Goal: Task Accomplishment & Management: Manage account settings

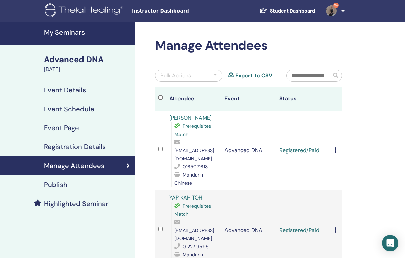
scroll to position [0, 1]
click at [62, 37] on link "My Seminars" at bounding box center [66, 34] width 135 height 24
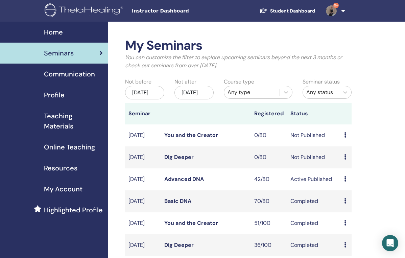
click at [179, 205] on link "Basic DNA" at bounding box center [177, 200] width 27 height 7
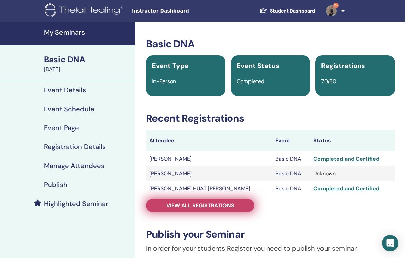
click at [206, 211] on link "View all registrations" at bounding box center [200, 205] width 108 height 13
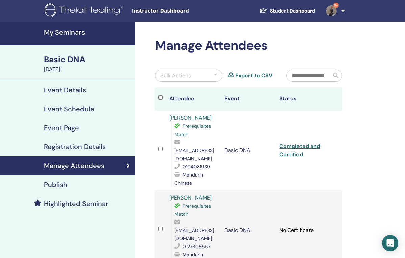
click at [308, 75] on input "text" at bounding box center [309, 75] width 45 height 11
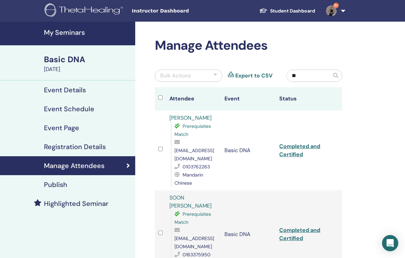
type input "*"
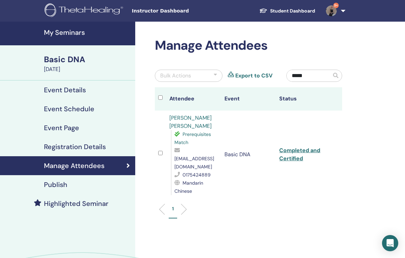
type input "****"
drag, startPoint x: 162, startPoint y: 116, endPoint x: 206, endPoint y: 124, distance: 44.8
click at [206, 124] on tr "Thatcher Chan Mei Ling Prerequisites Match thatcher_chan@yahoo.com 0175424889 M…" at bounding box center [248, 155] width 187 height 88
copy tr "[PERSON_NAME] [PERSON_NAME]"
click at [276, 205] on ul "1" at bounding box center [249, 211] width 176 height 13
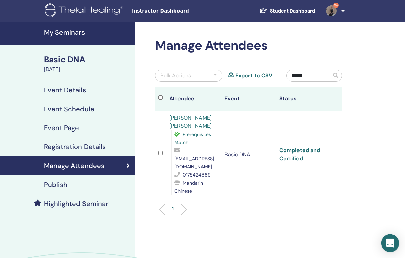
click at [394, 241] on div "Open Intercom Messenger" at bounding box center [390, 243] width 18 height 18
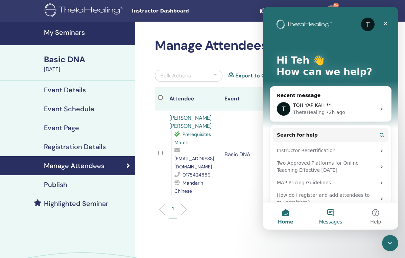
click at [328, 215] on button "Messages" at bounding box center [330, 216] width 45 height 27
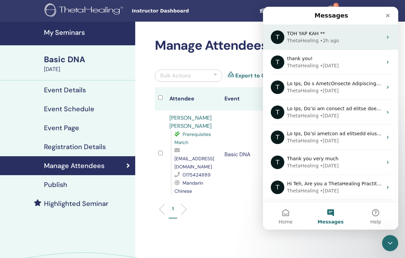
click at [324, 32] on div "TOH YAP KAH **" at bounding box center [334, 33] width 95 height 7
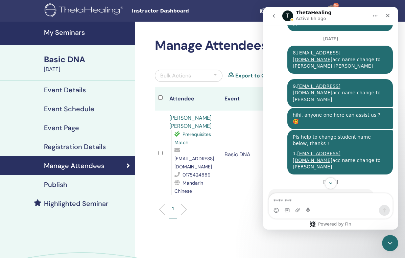
scroll to position [2917, 0]
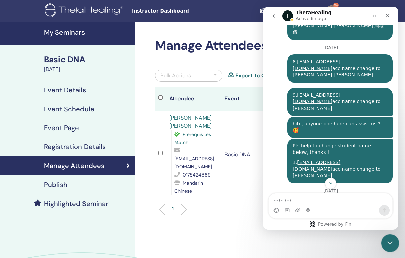
click at [395, 240] on div "Close Intercom Messenger" at bounding box center [389, 242] width 16 height 16
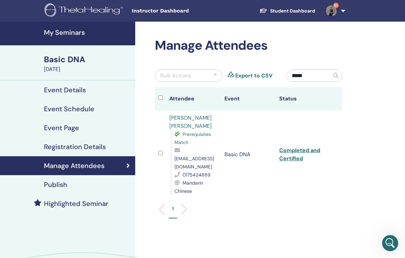
scroll to position [3341, 0]
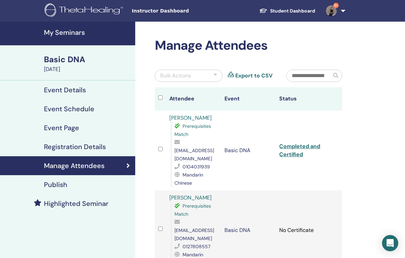
click at [71, 35] on h4 "My Seminars" at bounding box center [87, 32] width 87 height 8
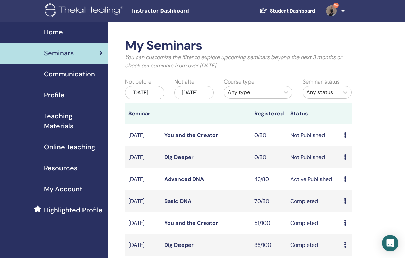
click at [182, 183] on link "Advanced DNA" at bounding box center [184, 178] width 40 height 7
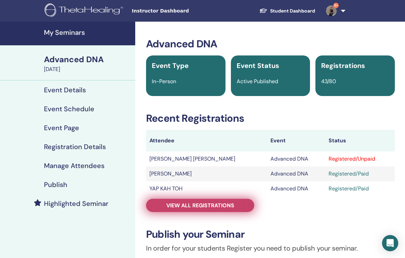
click at [227, 205] on span "View all registrations" at bounding box center [200, 205] width 68 height 7
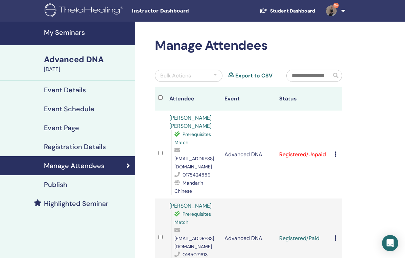
click at [335, 151] on icon at bounding box center [335, 153] width 2 height 5
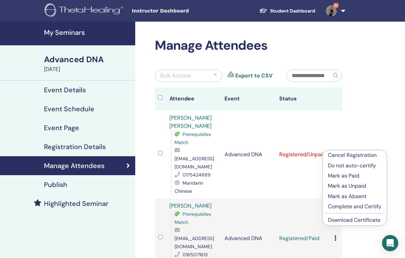
click at [343, 175] on p "Mark as Paid" at bounding box center [354, 176] width 53 height 8
